Goal: Task Accomplishment & Management: Manage account settings

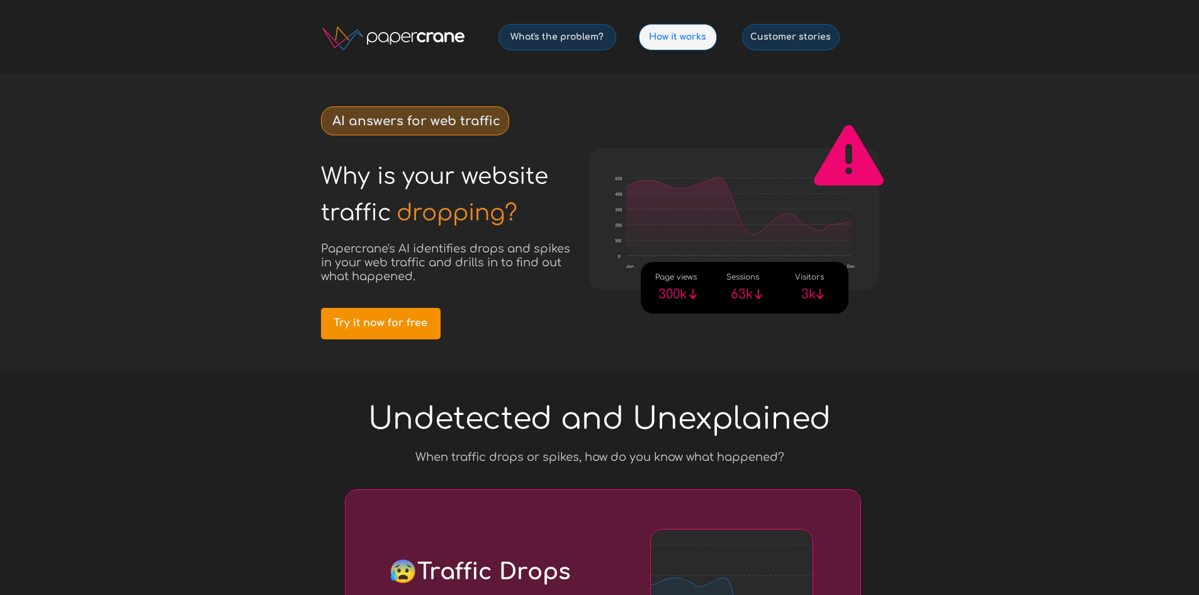
click at [692, 37] on span "How it works" at bounding box center [677, 36] width 77 height 11
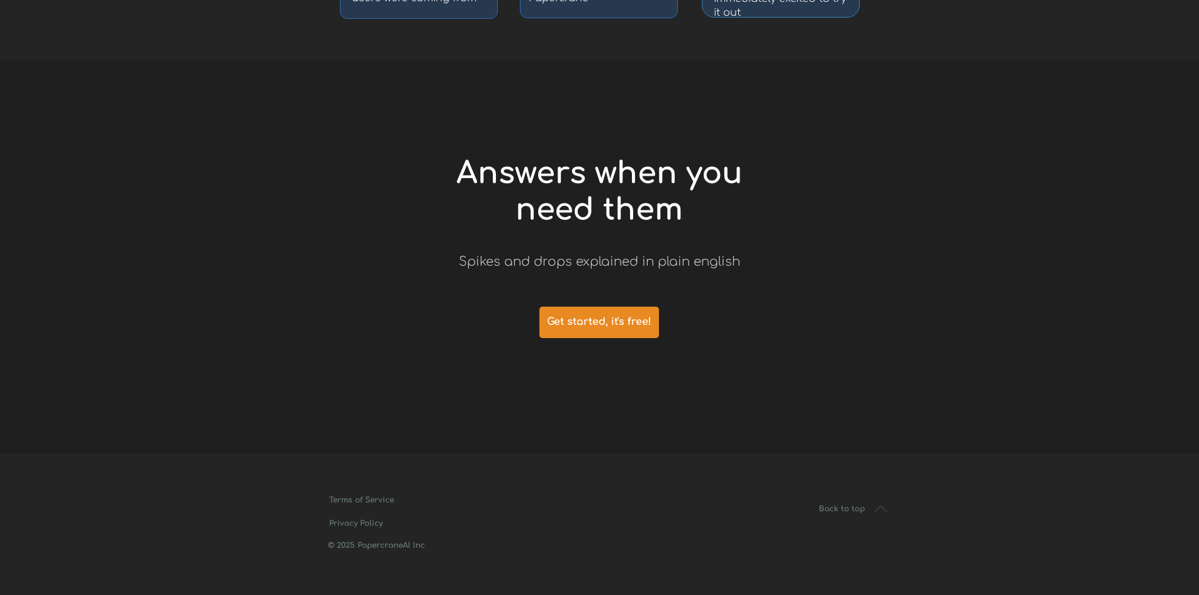
scroll to position [2711, 0]
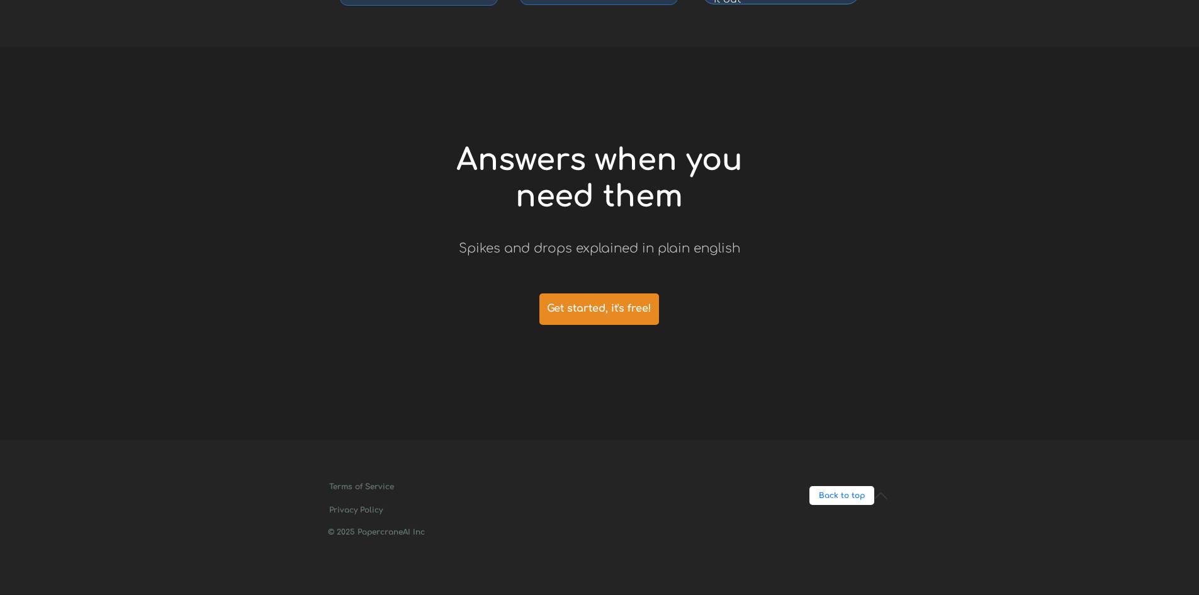
click at [851, 493] on span "Back to top" at bounding box center [841, 495] width 65 height 9
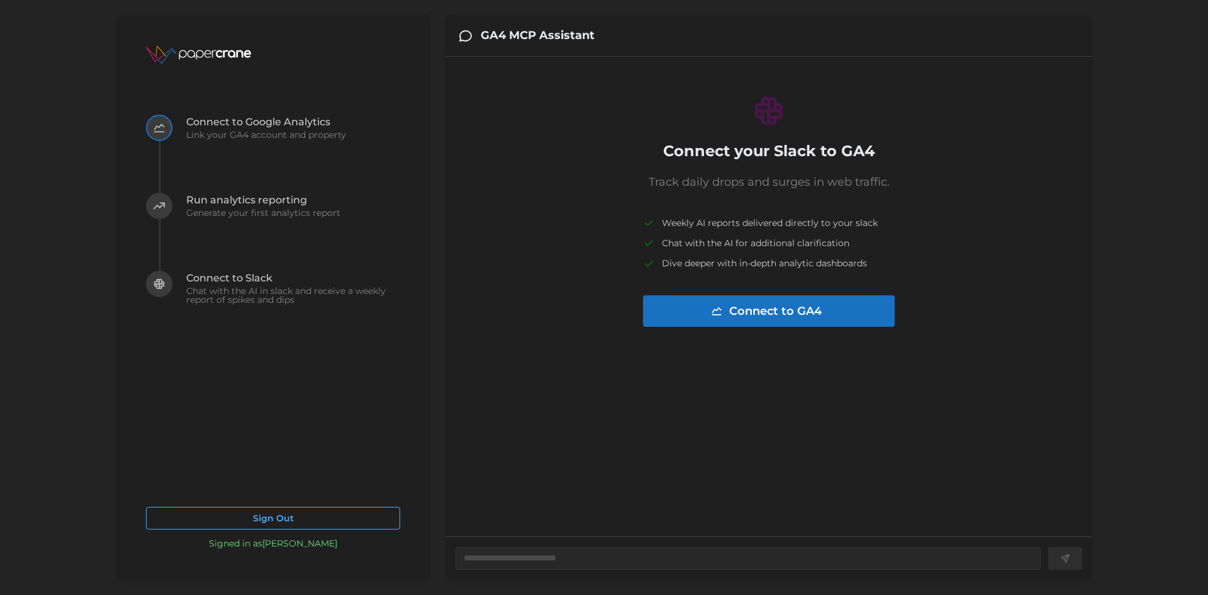
click at [276, 512] on span "Sign Out" at bounding box center [273, 517] width 41 height 21
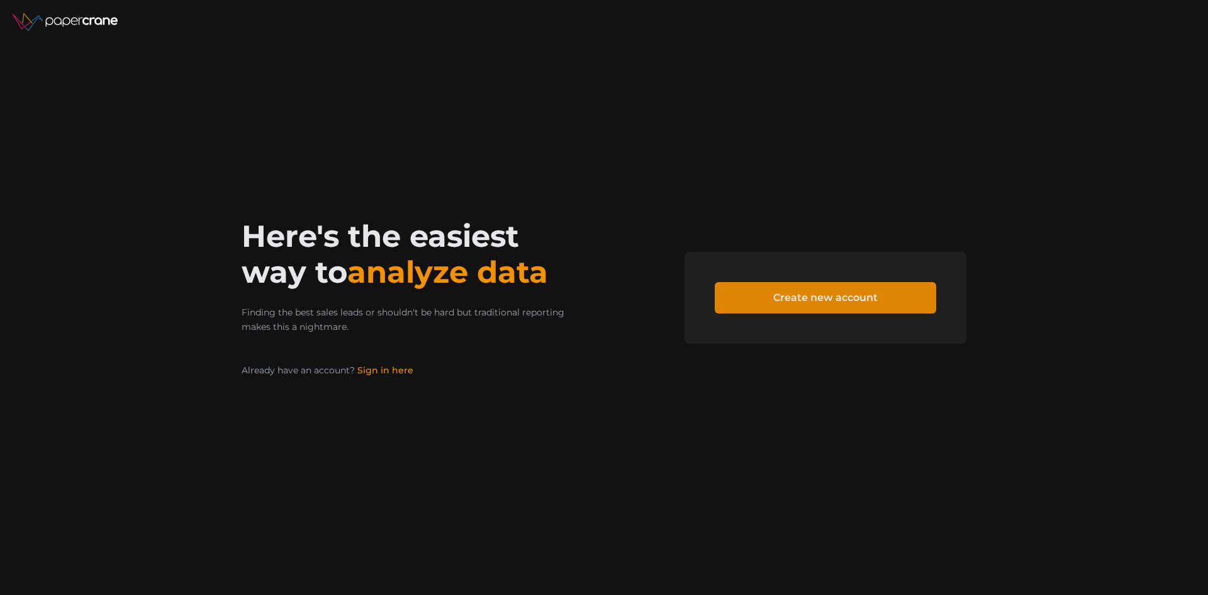
click at [788, 288] on span "Create new account" at bounding box center [825, 298] width 104 height 30
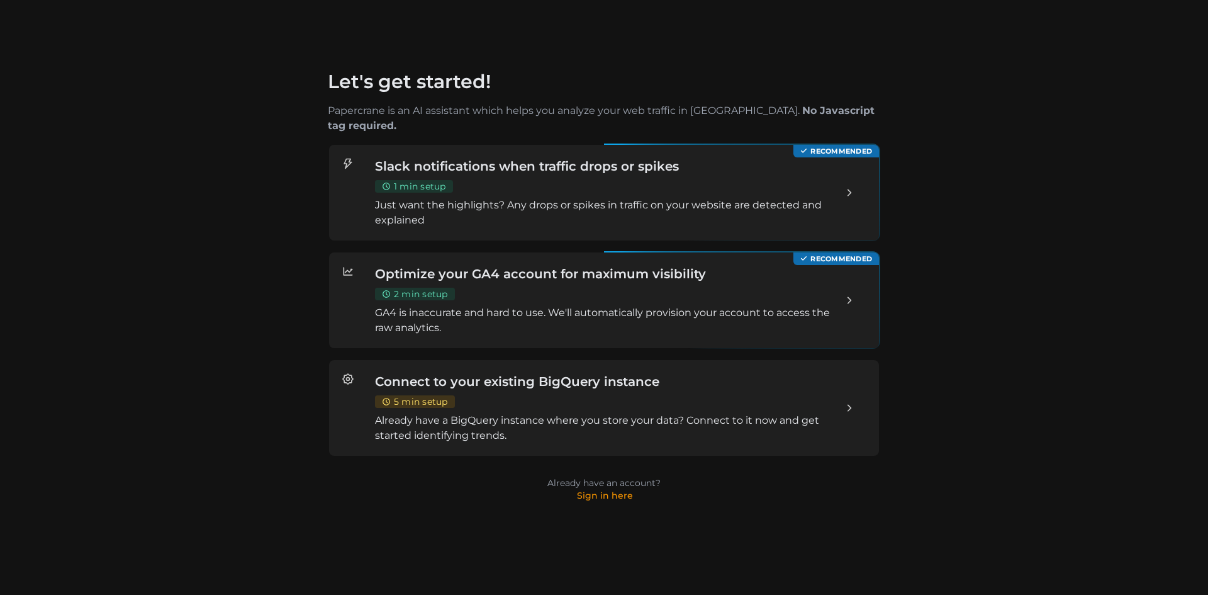
click at [697, 171] on div "Slack notifications when traffic drops or spikes 1 min setup Just want the high…" at bounding box center [604, 192] width 458 height 70
